Goal: Information Seeking & Learning: Learn about a topic

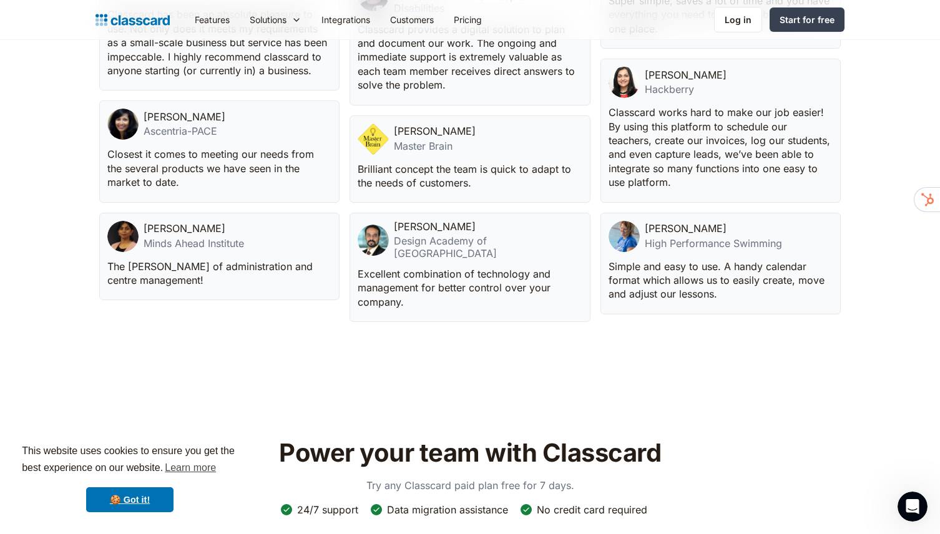
scroll to position [4055, 0]
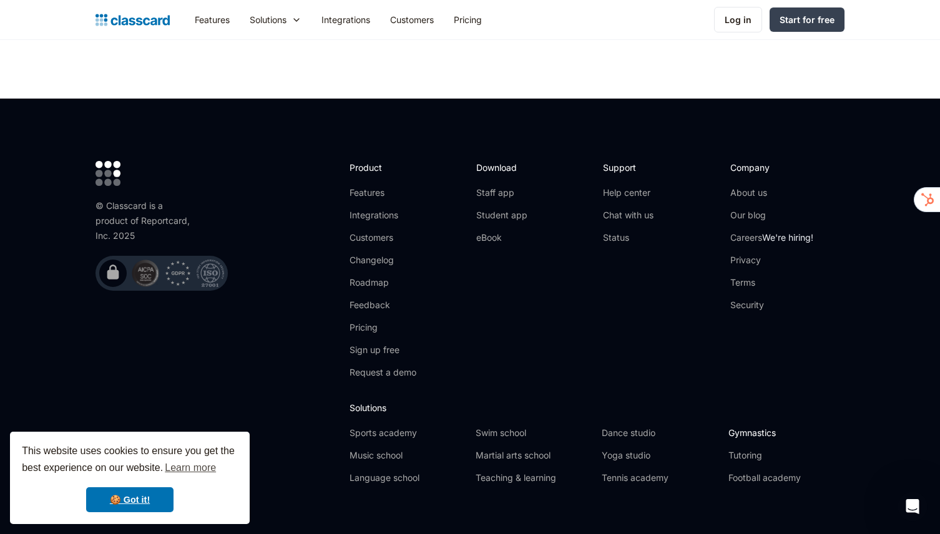
click at [756, 427] on link "Gymnastics" at bounding box center [786, 433] width 116 height 12
